Goal: Communication & Community: Connect with others

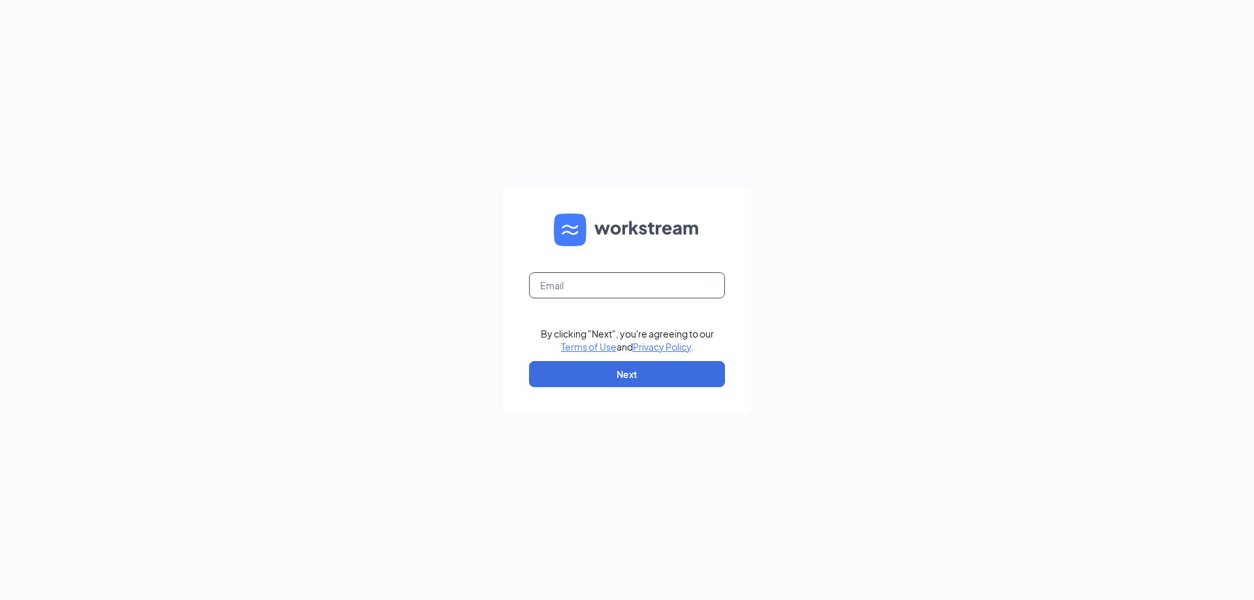
drag, startPoint x: 631, startPoint y: 283, endPoint x: 580, endPoint y: 286, distance: 51.7
click at [580, 287] on input "text" at bounding box center [627, 285] width 196 height 26
type input "sk2216@northernblendsllc.com"
click at [637, 374] on button "Next" at bounding box center [627, 374] width 196 height 26
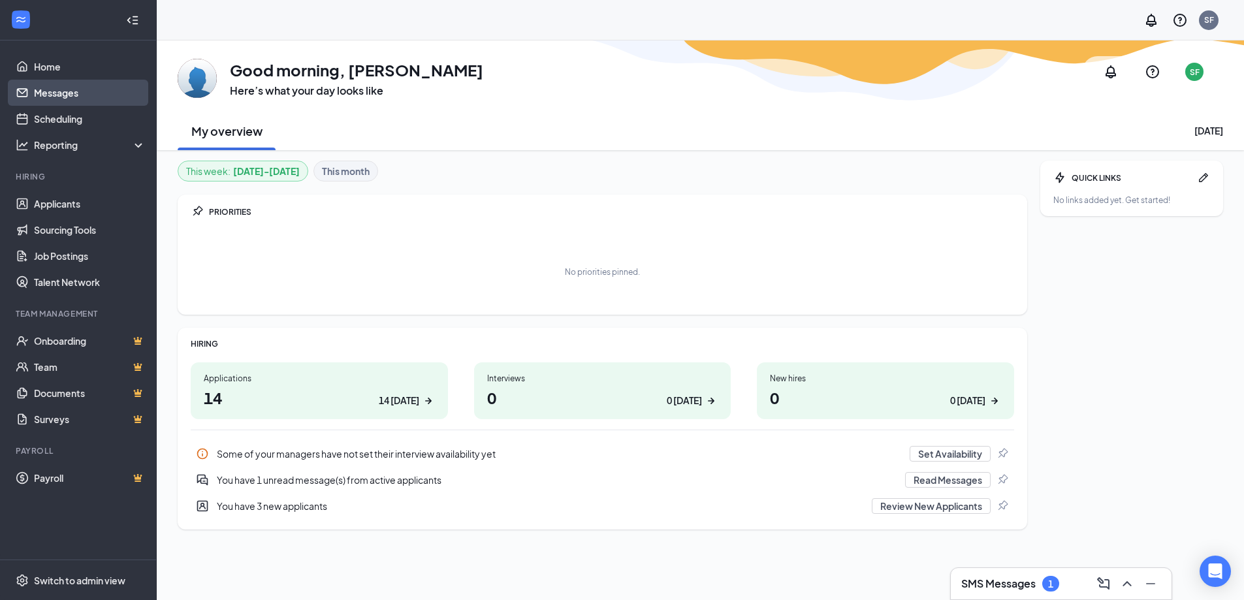
click at [62, 91] on link "Messages" at bounding box center [90, 93] width 112 height 26
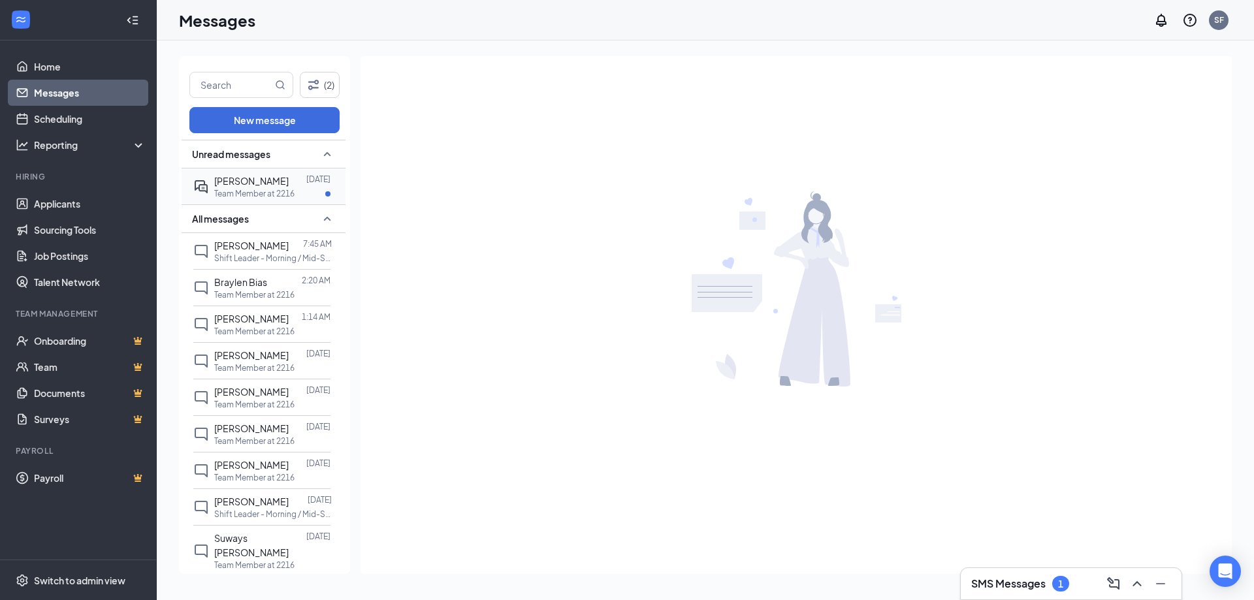
click at [249, 191] on p "Team Member at 2216" at bounding box center [254, 193] width 80 height 11
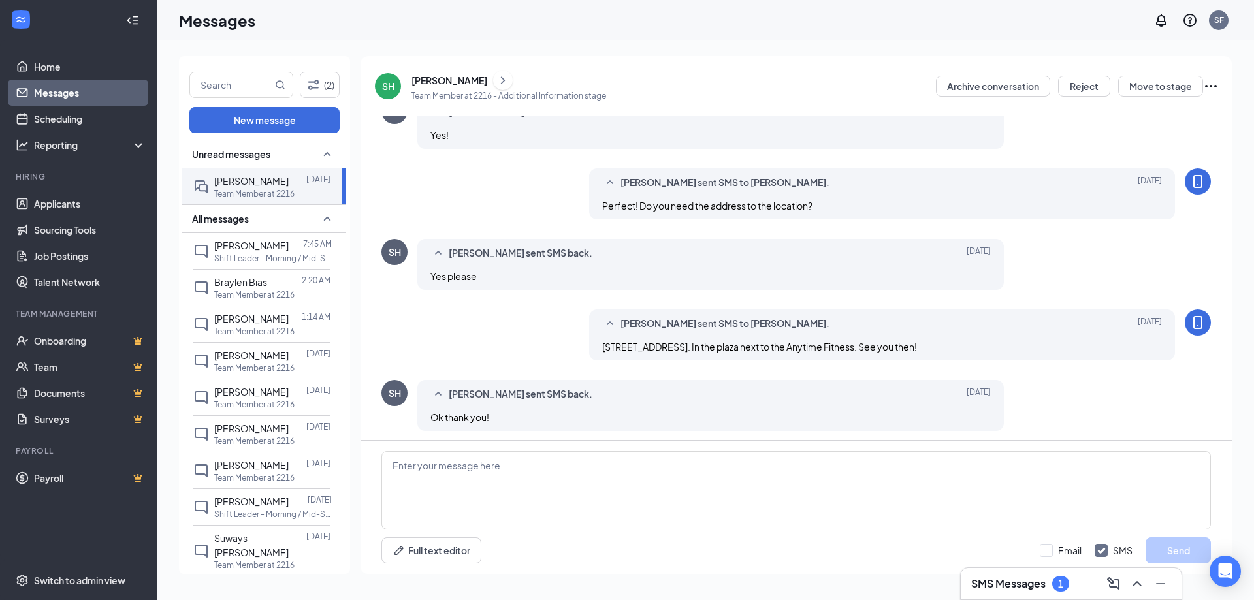
scroll to position [368, 0]
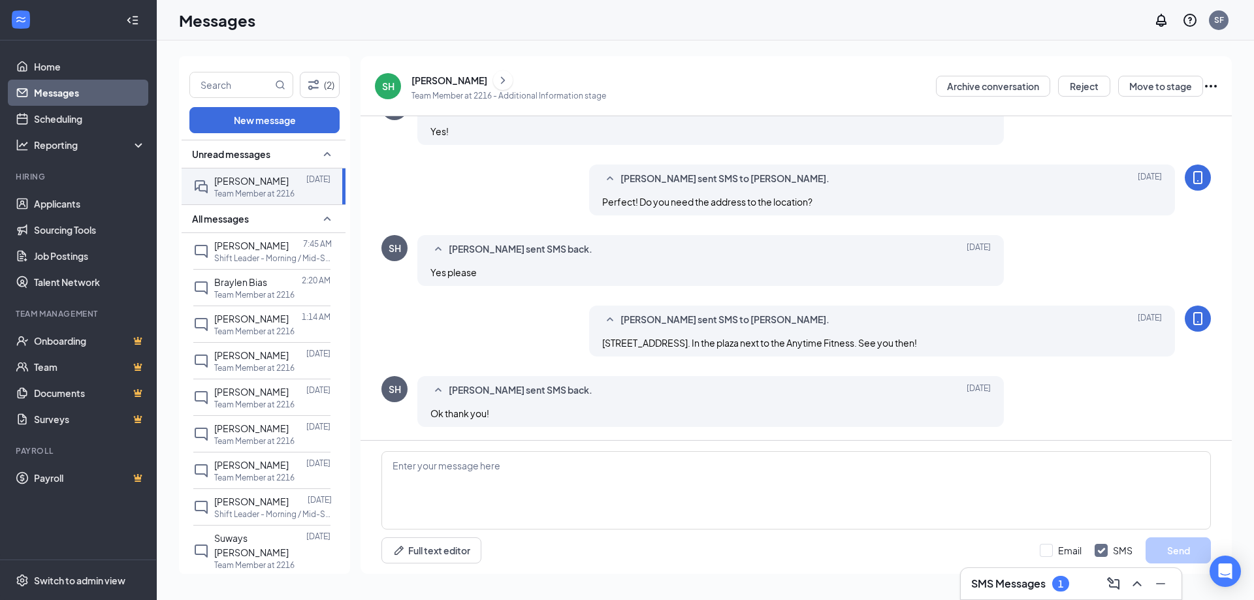
click at [390, 88] on div "SH" at bounding box center [388, 86] width 12 height 13
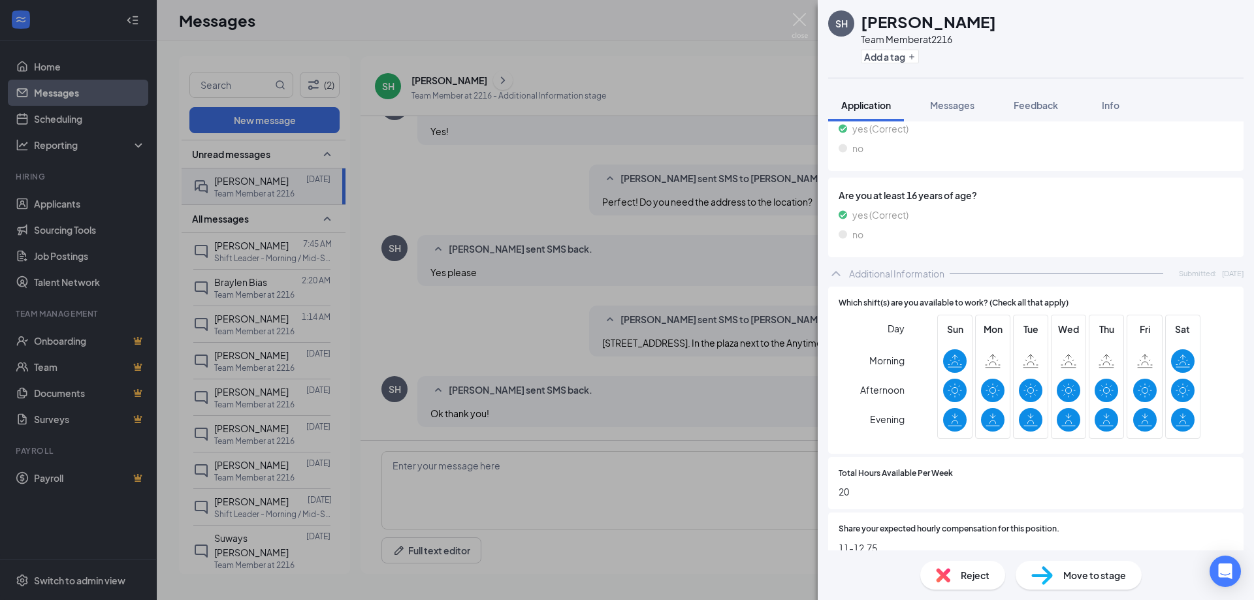
scroll to position [573, 0]
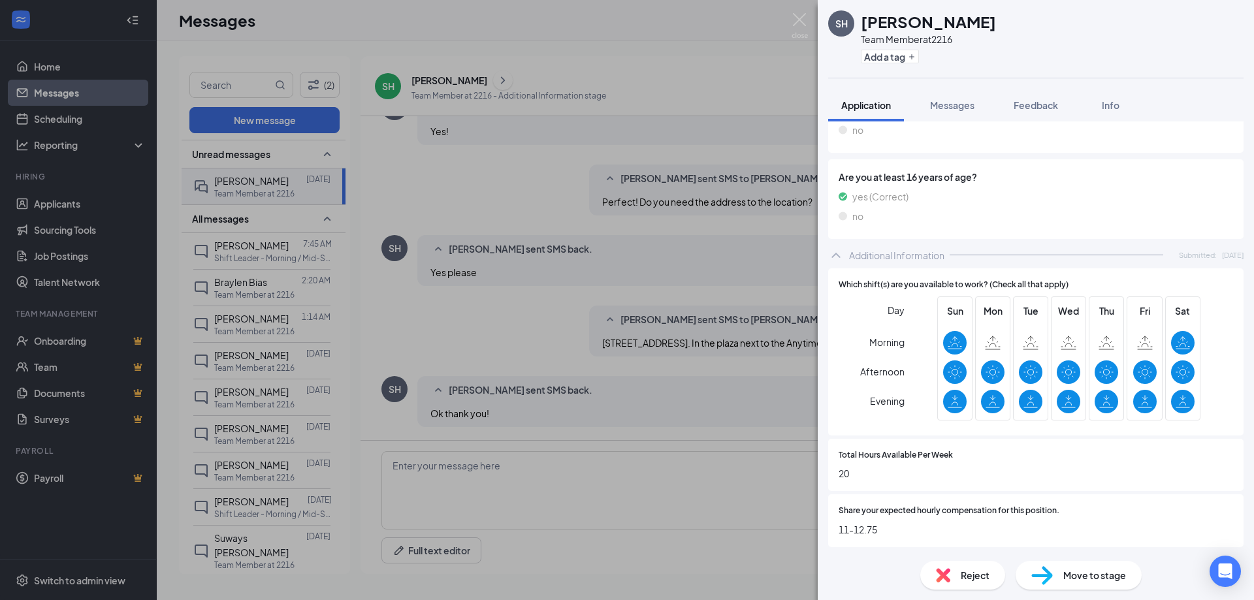
click at [571, 249] on div "SH [PERSON_NAME] Team Member at 2216 Add a tag Application Messages Feedback In…" at bounding box center [627, 300] width 1254 height 600
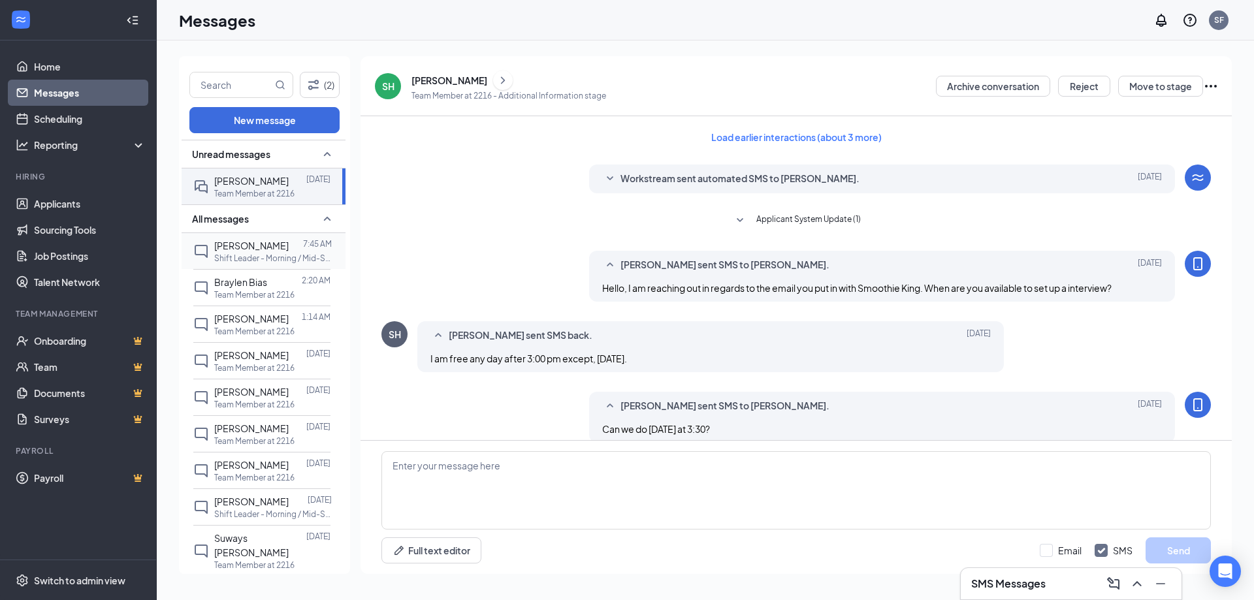
click at [256, 249] on span "[PERSON_NAME]" at bounding box center [251, 246] width 74 height 12
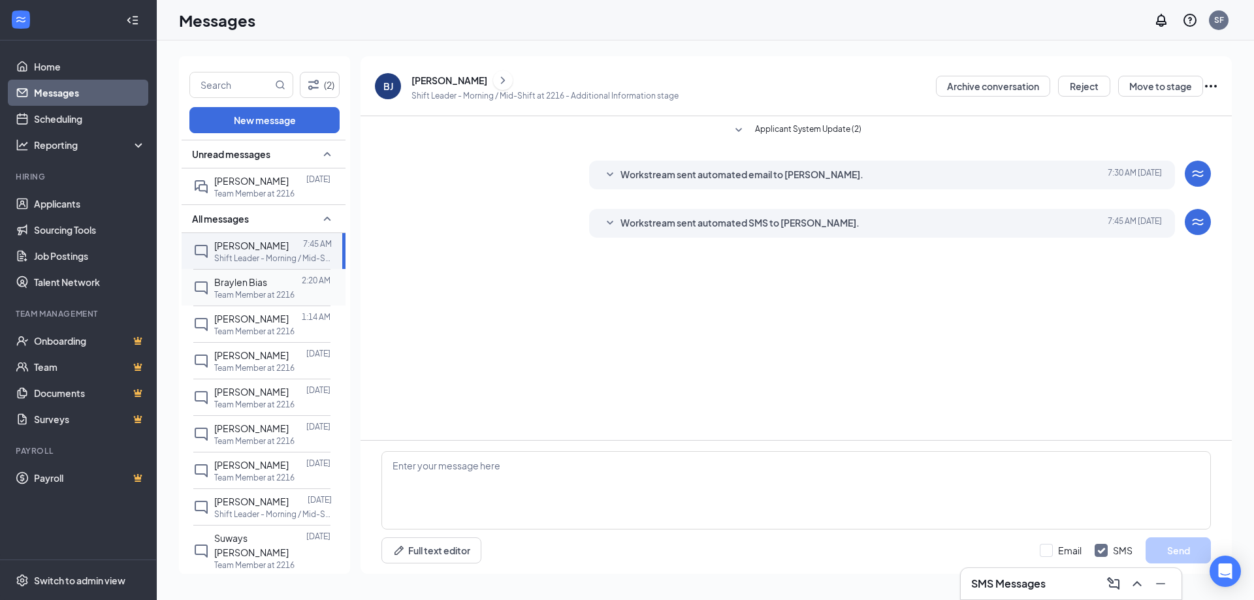
click at [255, 289] on p "Team Member at 2216" at bounding box center [254, 294] width 80 height 11
click at [250, 325] on div "[PERSON_NAME]" at bounding box center [251, 318] width 74 height 14
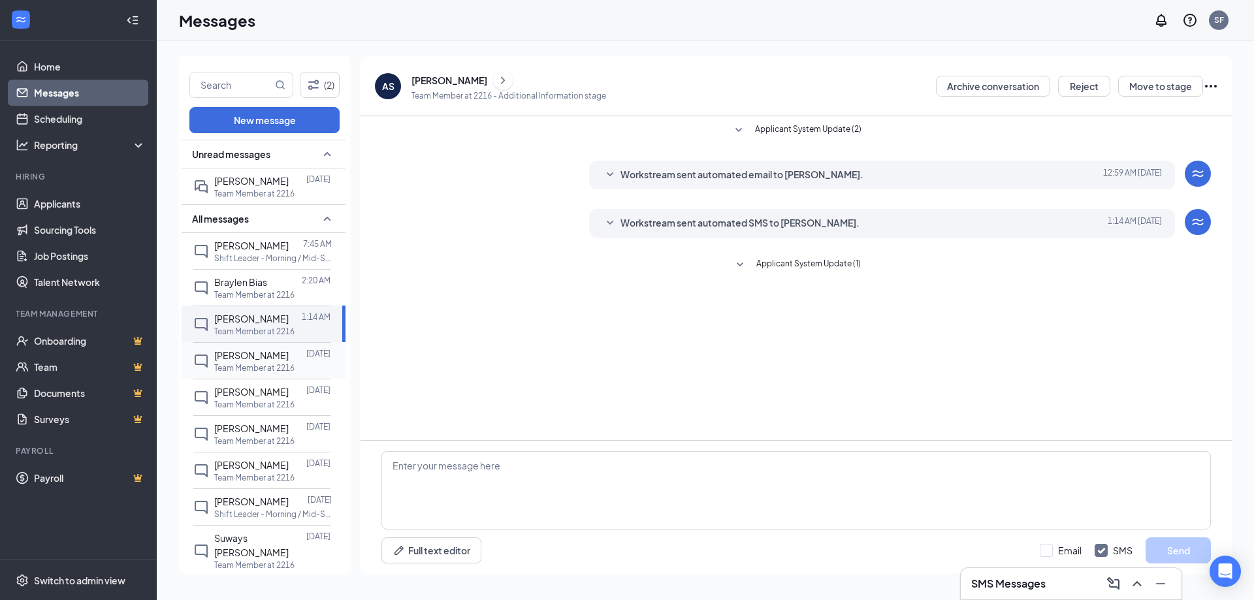
click at [251, 362] on p "Team Member at 2216" at bounding box center [254, 367] width 80 height 11
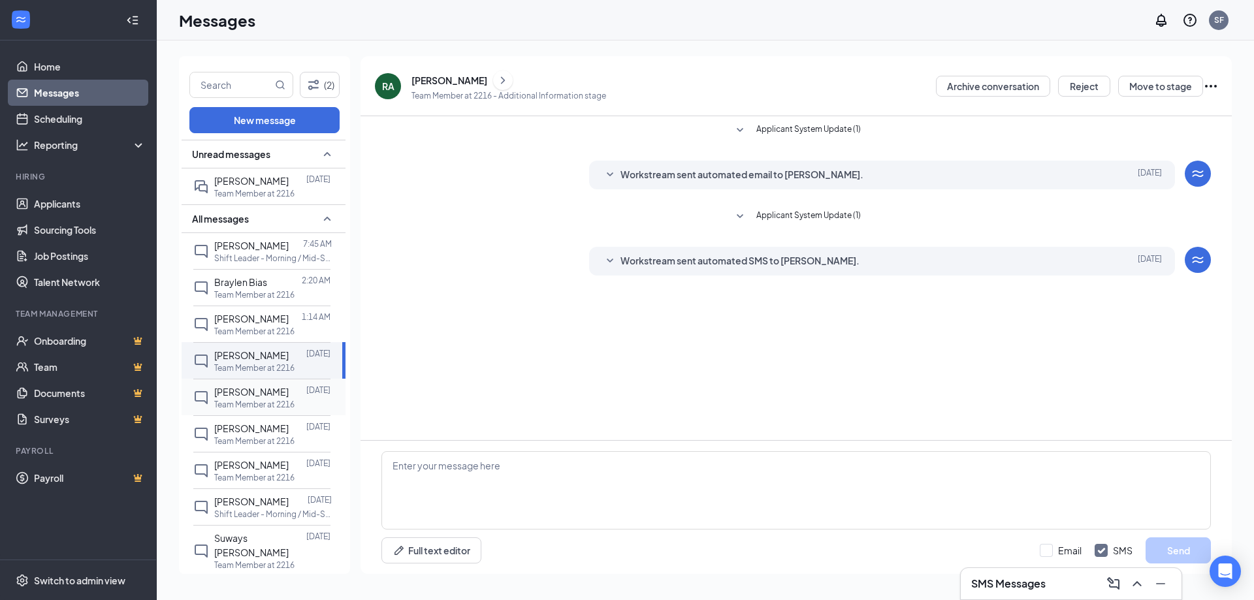
click at [247, 387] on span "[PERSON_NAME]" at bounding box center [251, 392] width 74 height 12
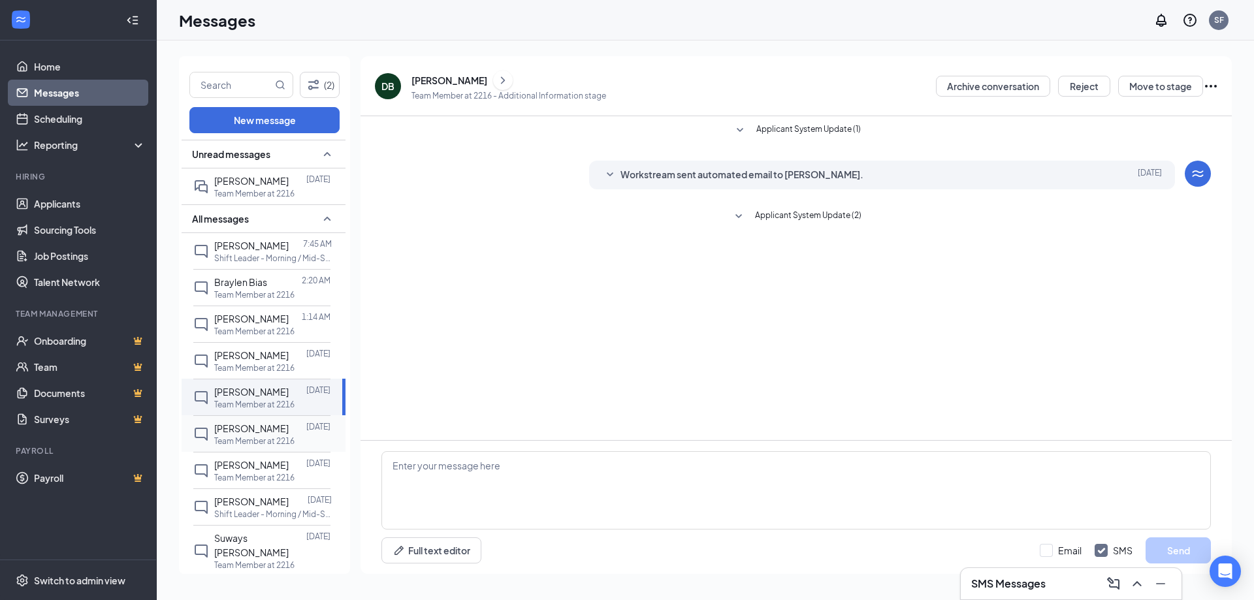
click at [289, 430] on div at bounding box center [298, 428] width 18 height 14
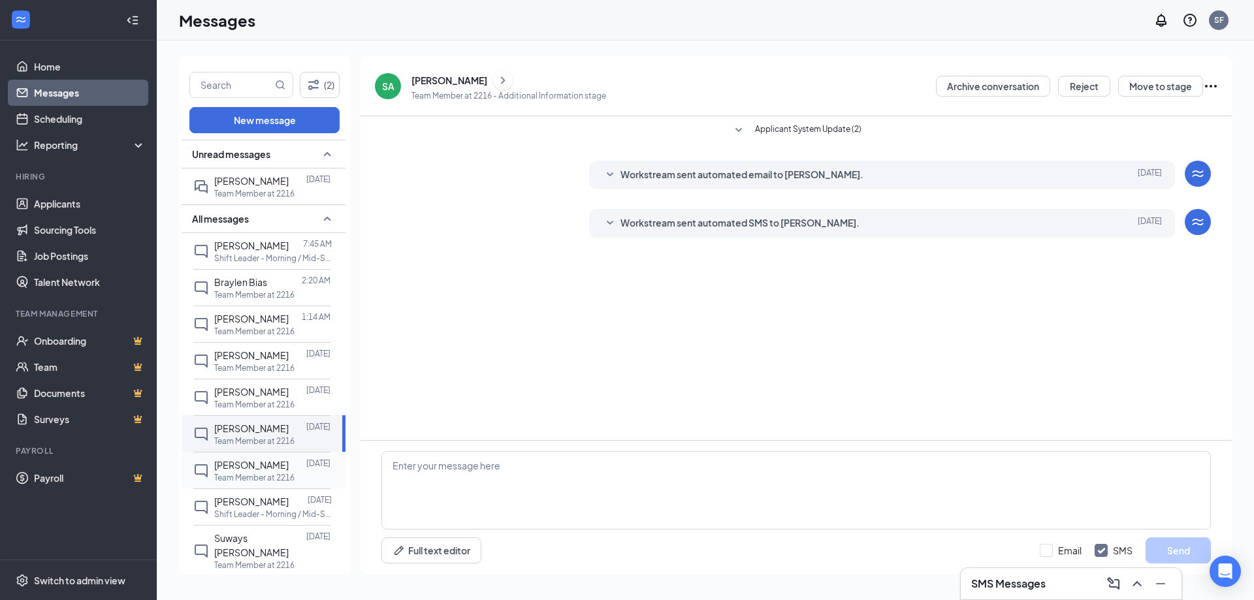
click at [252, 458] on div "[PERSON_NAME]" at bounding box center [251, 465] width 74 height 14
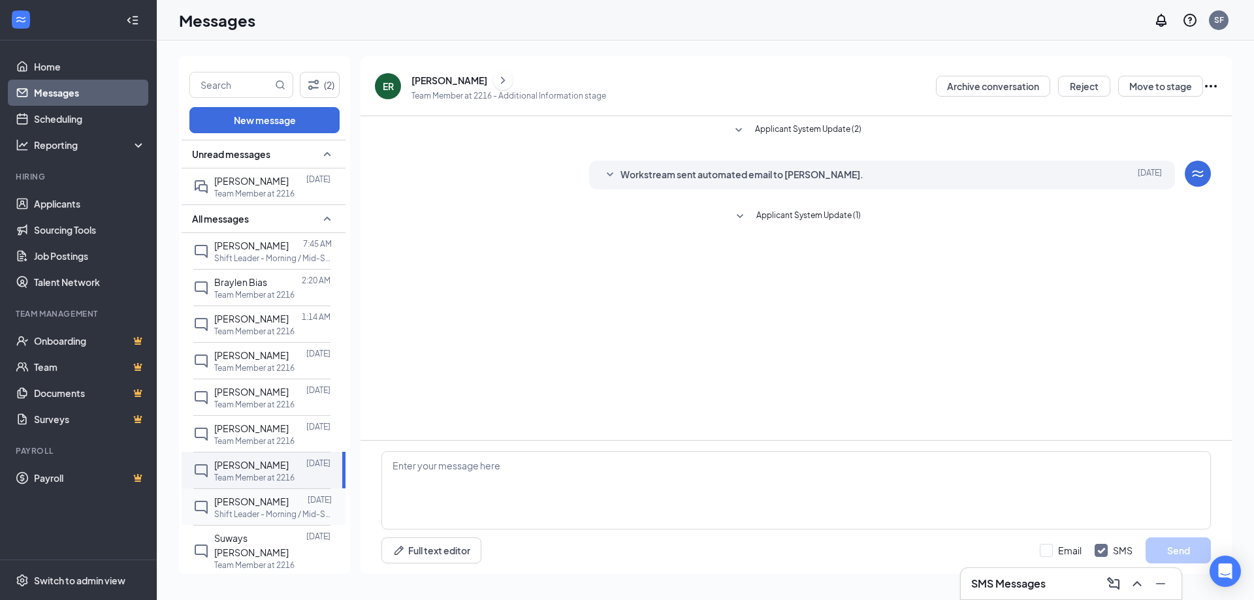
click at [259, 497] on span "[PERSON_NAME]" at bounding box center [251, 502] width 74 height 12
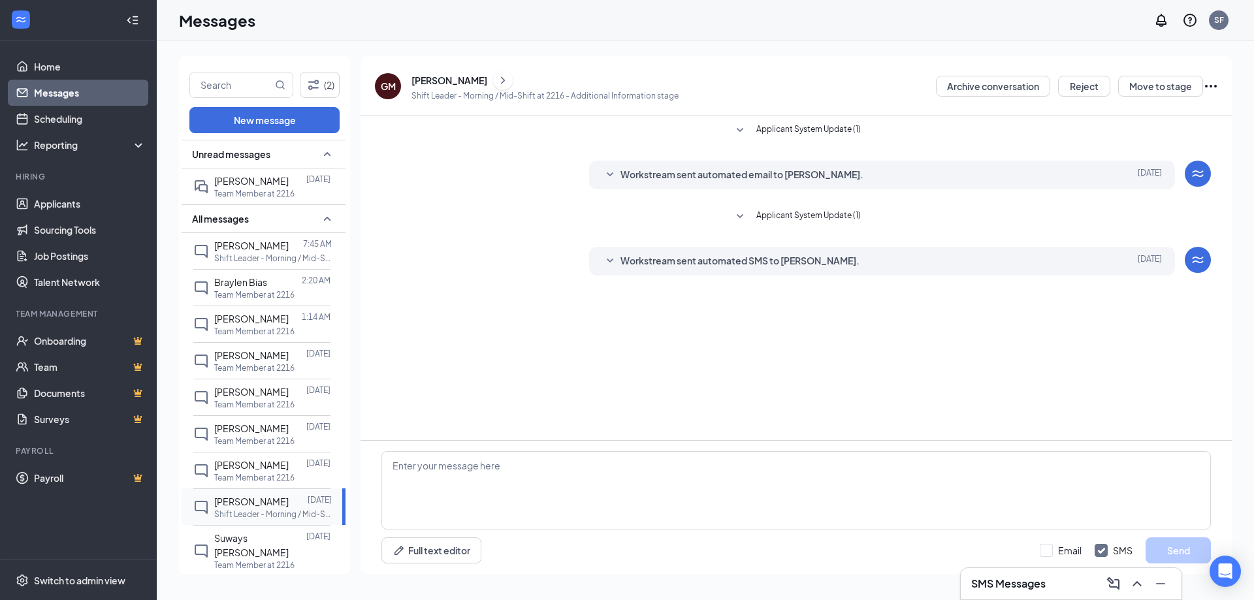
scroll to position [164, 0]
click at [262, 255] on p "Shift Leader - Morning / Mid-Shift at 2216" at bounding box center [273, 258] width 118 height 11
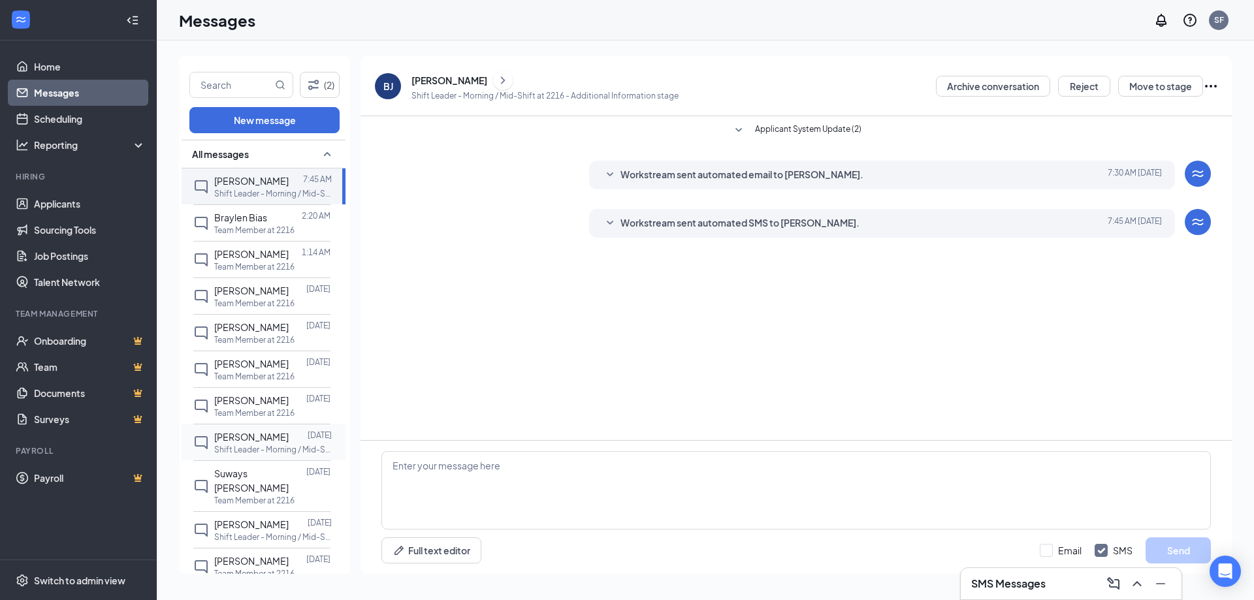
scroll to position [65, 0]
click at [238, 477] on span "Suways [PERSON_NAME]" at bounding box center [251, 480] width 74 height 26
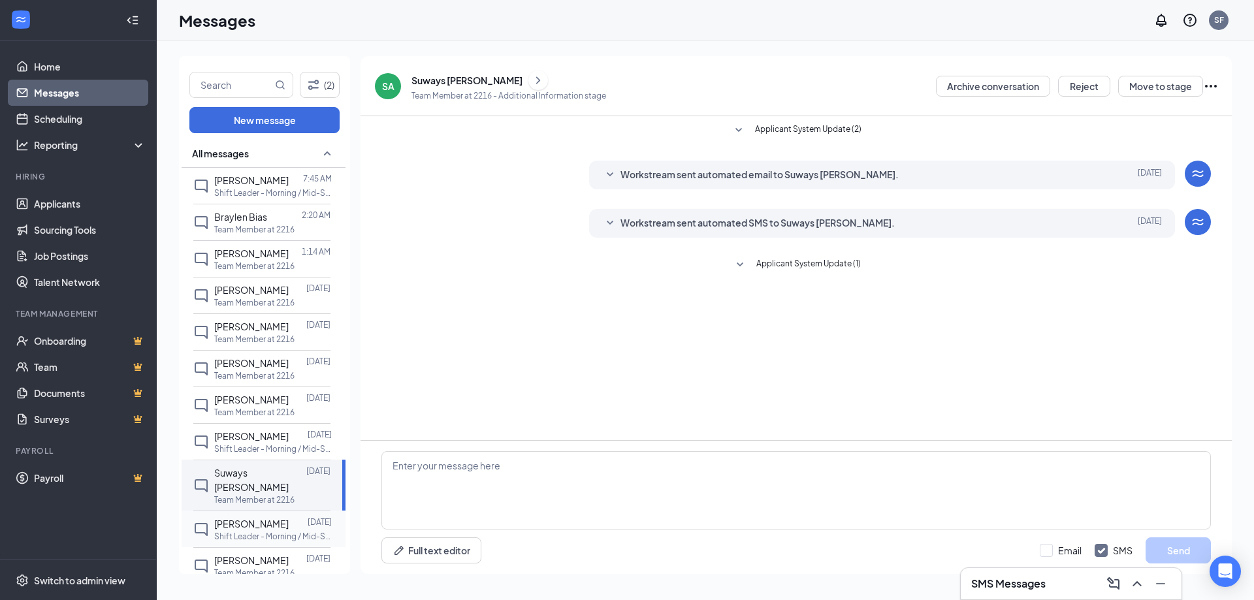
click at [241, 531] on p "Shift Leader - Morning / Mid-Shift at 2216" at bounding box center [273, 536] width 118 height 11
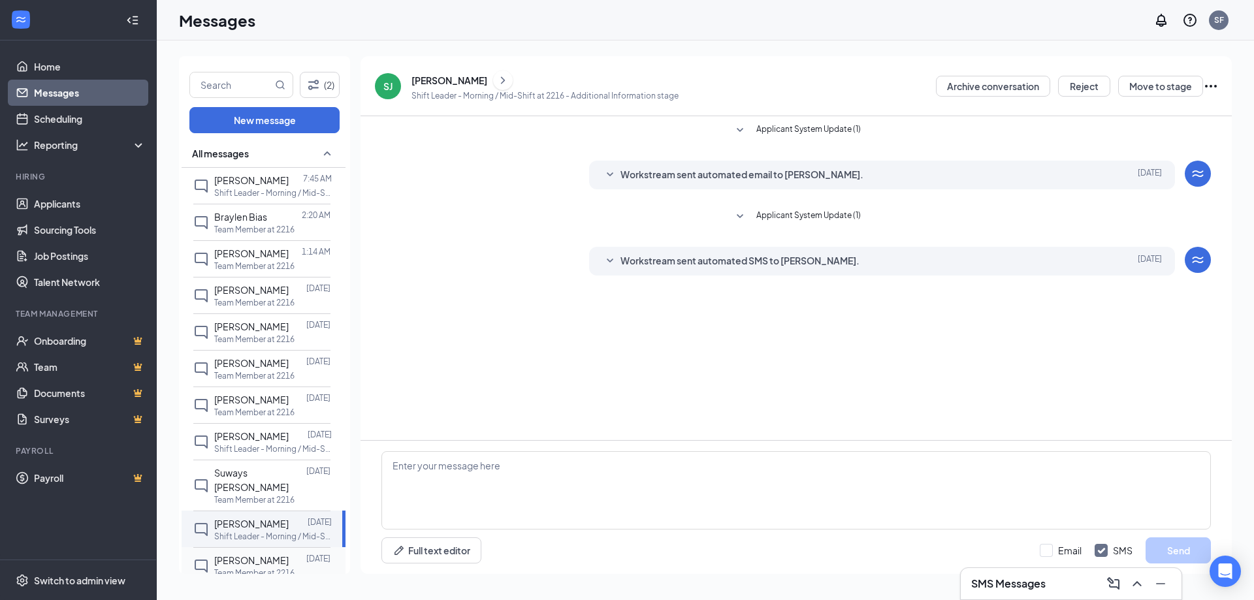
click at [242, 553] on div "[PERSON_NAME]" at bounding box center [251, 560] width 74 height 14
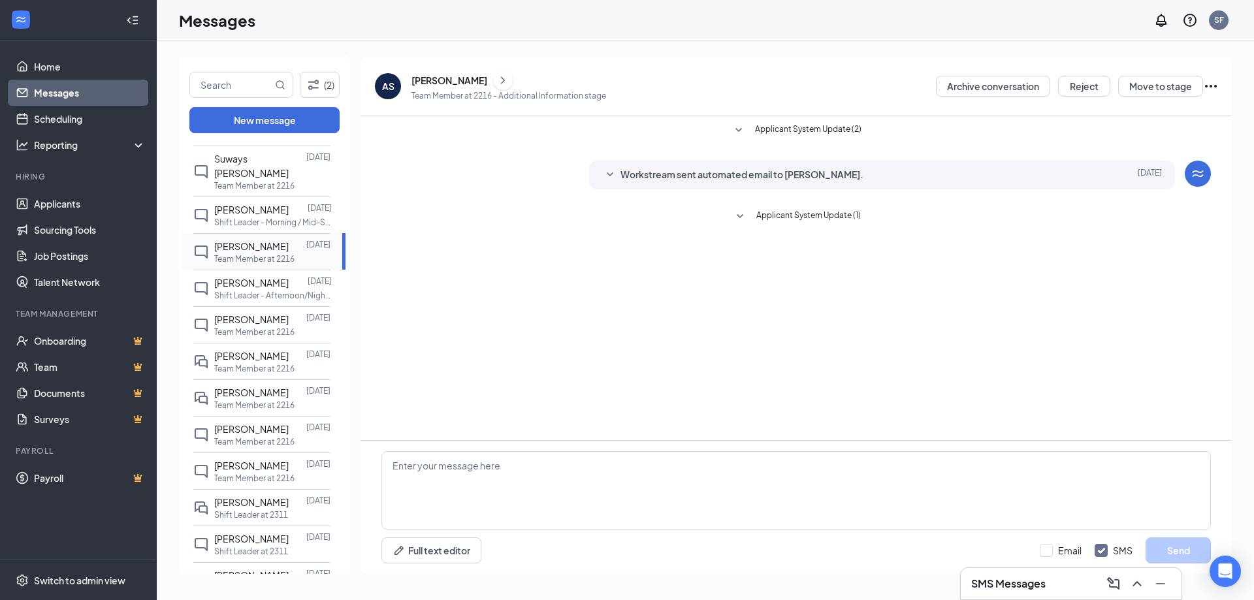
scroll to position [392, 0]
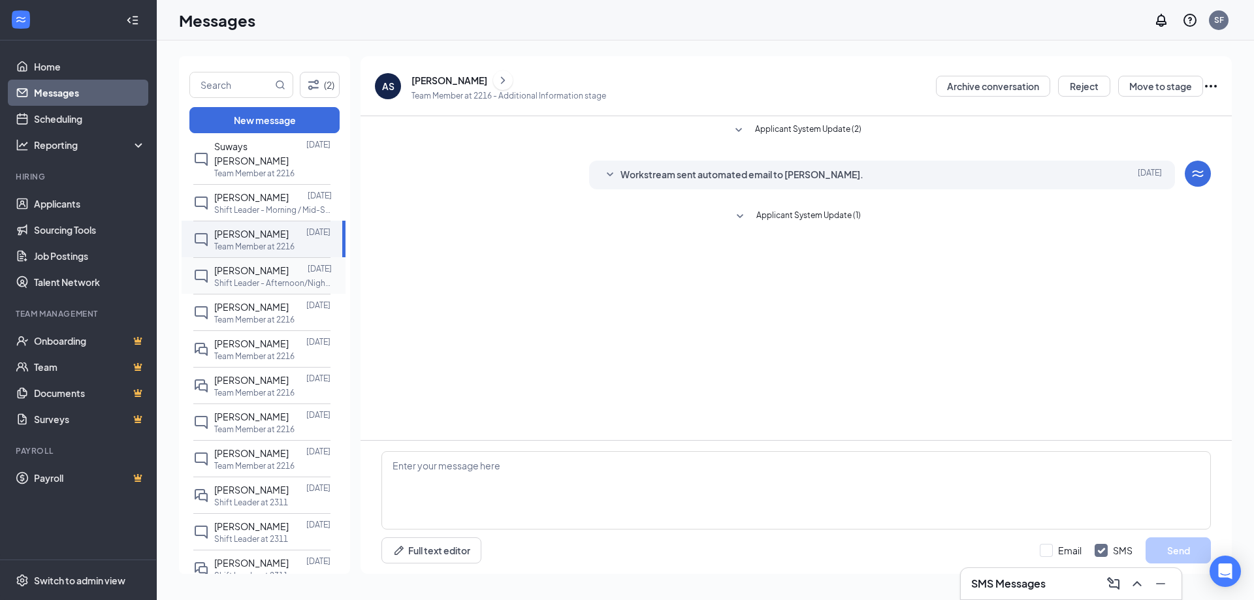
click at [243, 264] on span "[PERSON_NAME]" at bounding box center [251, 270] width 74 height 12
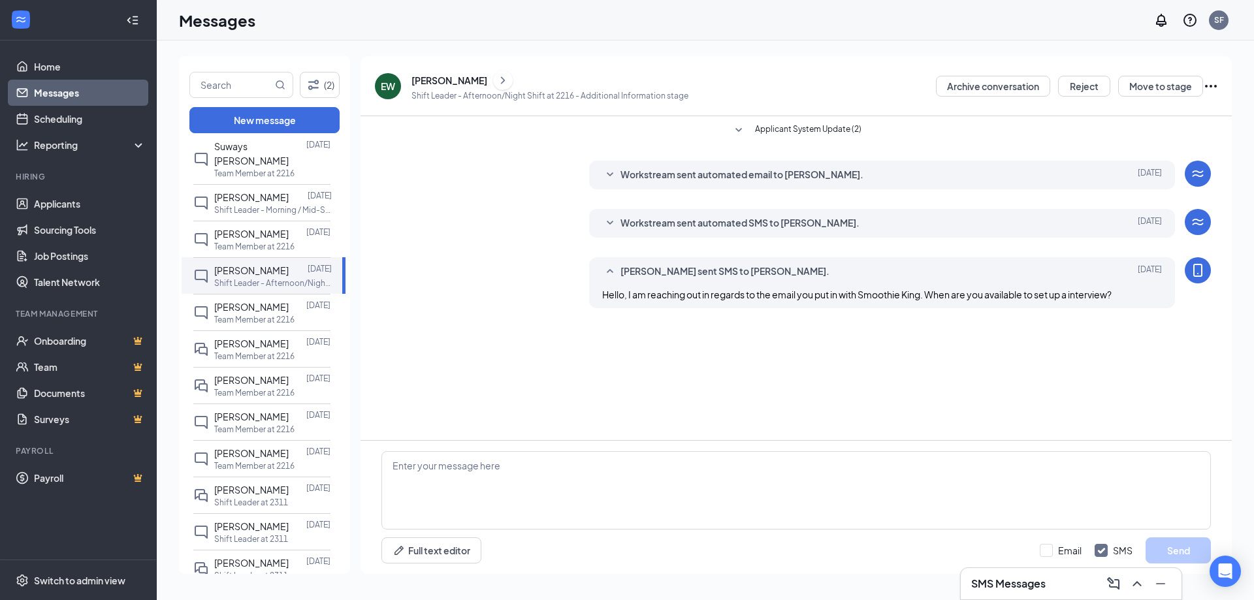
click at [375, 89] on div "EW" at bounding box center [388, 86] width 26 height 26
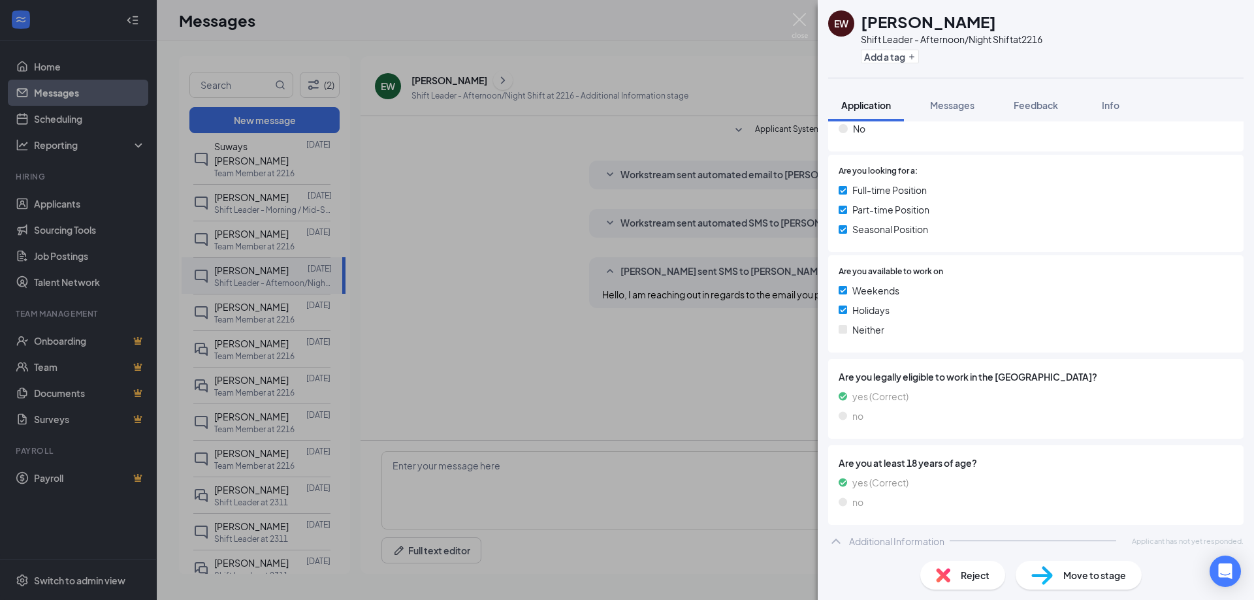
scroll to position [210, 0]
click at [268, 306] on div "EW [PERSON_NAME] Shift Leader - Afternoon/Night Shift at 2216 Add a tag Applica…" at bounding box center [627, 300] width 1254 height 600
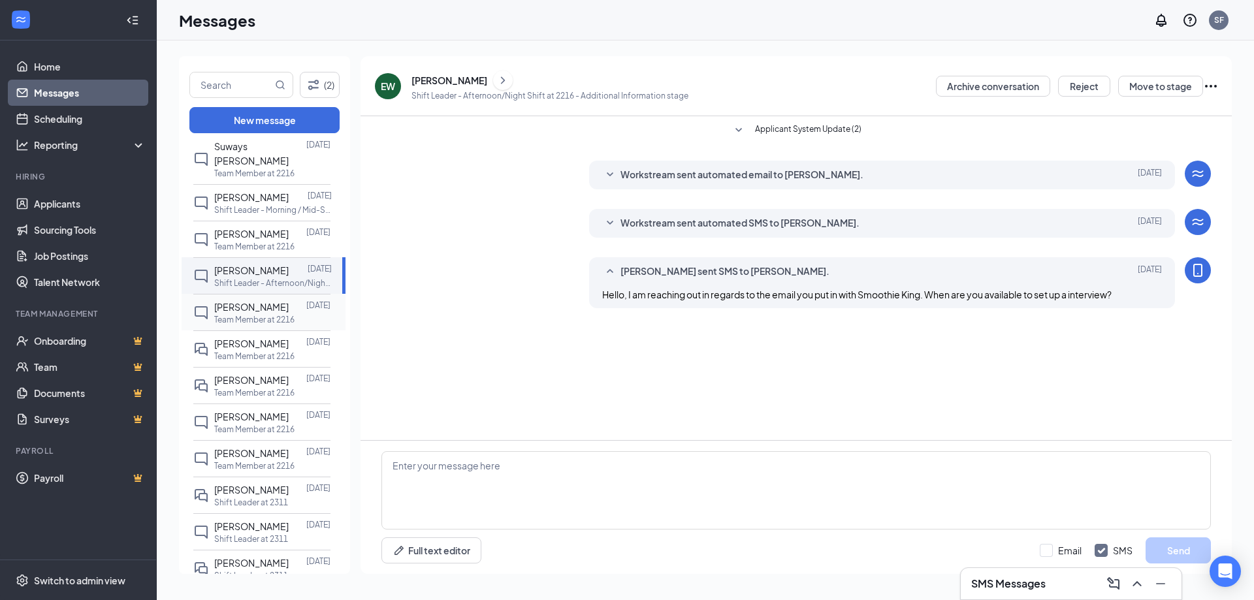
click at [268, 301] on span "[PERSON_NAME]" at bounding box center [251, 307] width 74 height 12
click at [392, 89] on div "AR" at bounding box center [388, 86] width 12 height 13
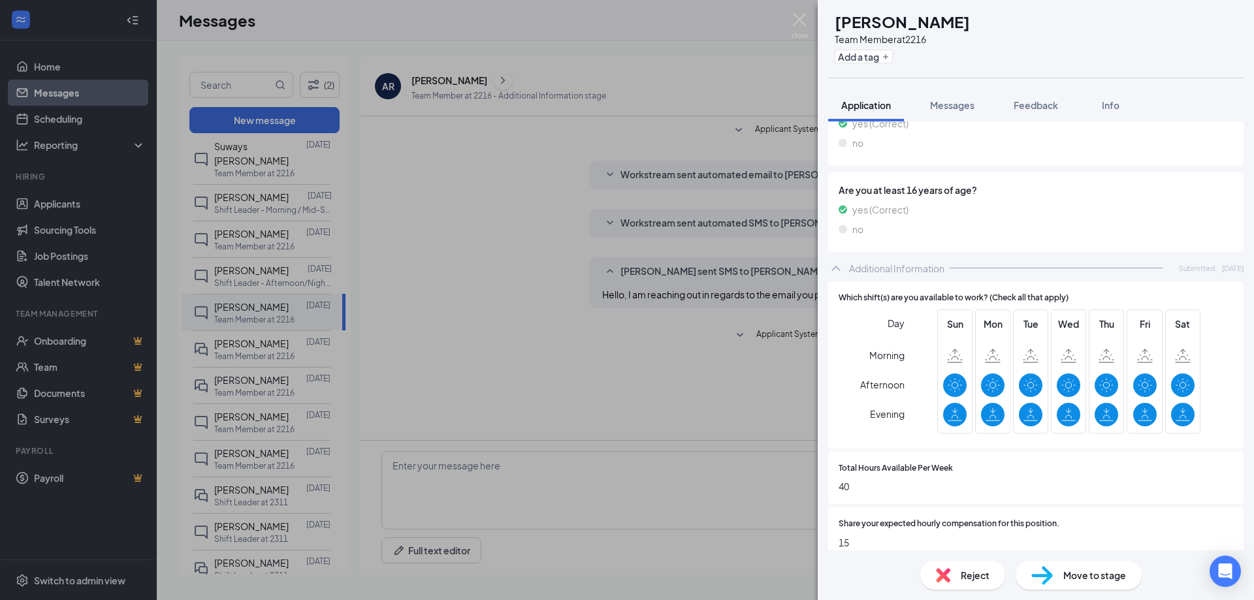
scroll to position [610, 0]
click at [793, 31] on img at bounding box center [799, 25] width 16 height 25
